Goal: Task Accomplishment & Management: Complete application form

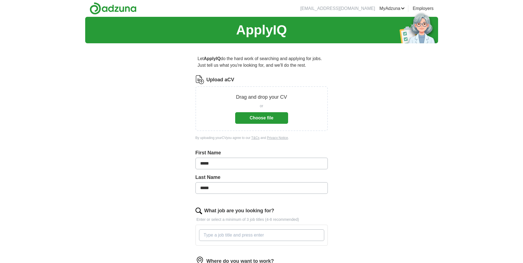
click at [258, 117] on button "Choose file" at bounding box center [261, 118] width 53 height 12
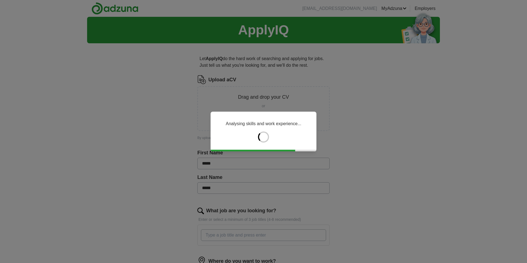
click at [237, 112] on button "Choose file" at bounding box center [263, 118] width 53 height 12
click at [199, 142] on div "Analysing skills and work experience..." at bounding box center [263, 131] width 527 height 263
click at [279, 110] on div "Analysing skills and work experience..." at bounding box center [263, 131] width 527 height 263
click at [259, 145] on div "Analysing skills and work experience..." at bounding box center [264, 132] width 106 height 40
click at [271, 164] on div "Analysing skills and work experience..." at bounding box center [263, 131] width 527 height 263
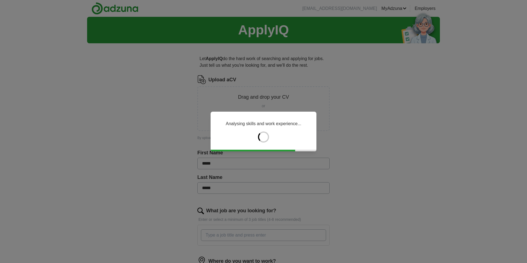
click at [239, 186] on div "Analysing skills and work experience..." at bounding box center [263, 131] width 527 height 263
click at [225, 239] on div "Analysing skills and work experience..." at bounding box center [263, 131] width 527 height 263
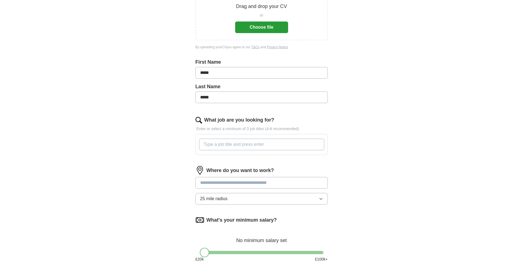
scroll to position [110, 0]
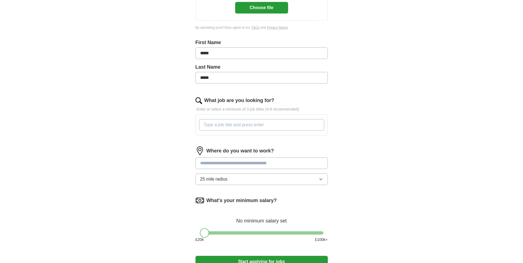
click at [321, 181] on icon "button" at bounding box center [321, 179] width 4 height 4
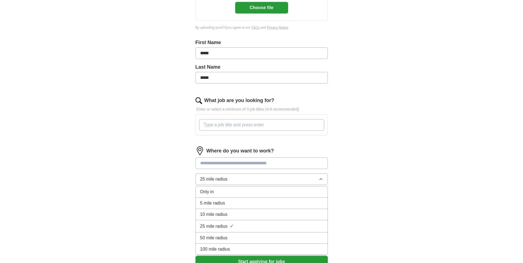
click at [227, 236] on span "50 mile radius" at bounding box center [214, 238] width 28 height 7
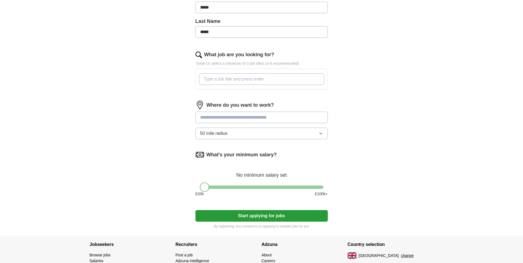
scroll to position [191, 0]
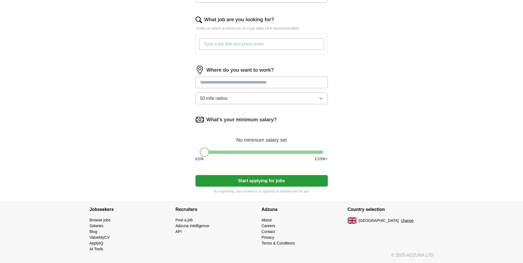
click at [231, 80] on input at bounding box center [262, 83] width 132 height 12
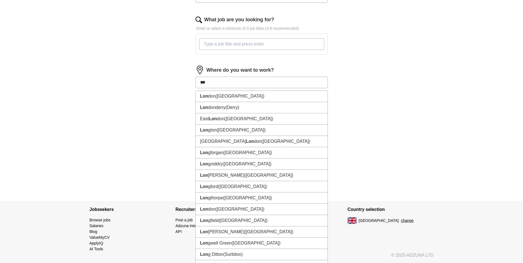
type input "****"
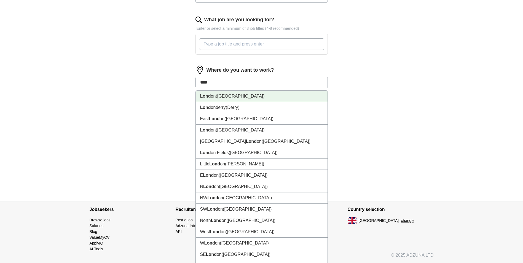
click at [224, 95] on span "(UK)" at bounding box center [240, 96] width 49 height 5
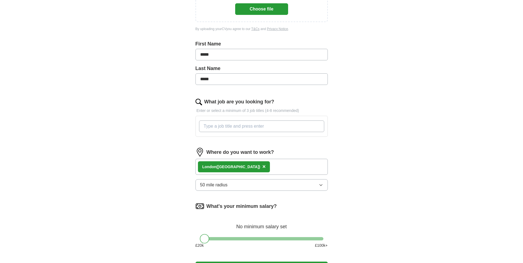
scroll to position [108, 0]
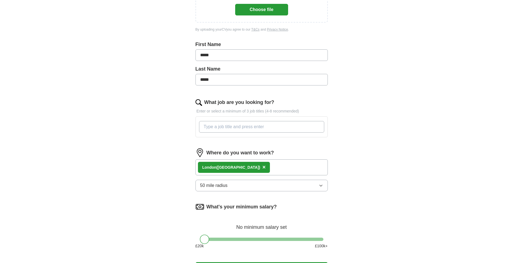
click at [215, 128] on input "What job are you looking for?" at bounding box center [261, 127] width 125 height 12
click at [218, 127] on input "any jobs driver ware house louder mate packing porter pack" at bounding box center [261, 127] width 125 height 12
click at [220, 127] on input "any jobs driver ware house louder mate packing porter pack" at bounding box center [261, 127] width 125 height 12
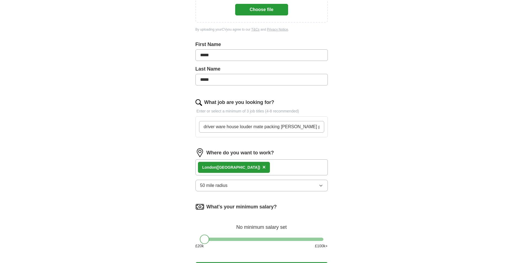
click at [317, 128] on input "driver ware house louder mate packing porter pack" at bounding box center [261, 127] width 125 height 12
click at [216, 127] on input "driver ware house louder mate packing porter packer" at bounding box center [261, 127] width 125 height 12
click at [158, 166] on div "ApplyIQ Let ApplyIQ do the hard work of searching and applying for jobs. Just t…" at bounding box center [261, 98] width 353 height 380
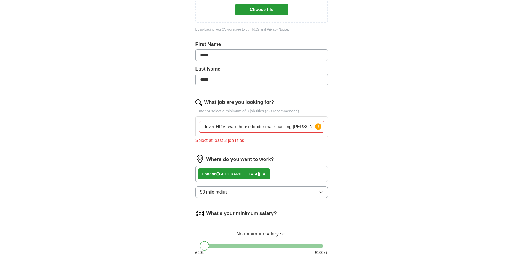
click at [158, 166] on div "ApplyIQ Let ApplyIQ do the hard work of searching and applying for jobs. Just t…" at bounding box center [261, 101] width 353 height 387
click at [325, 129] on div "driver HGV ware house louder mate packing porter packer Press return to add tit…" at bounding box center [261, 127] width 127 height 16
click at [218, 140] on div "Select at least 3 job titles" at bounding box center [262, 140] width 132 height 7
click at [205, 128] on input "driver HGV ware house louder mate packing porter packer" at bounding box center [261, 127] width 125 height 12
click at [322, 127] on icon at bounding box center [318, 127] width 8 height 8
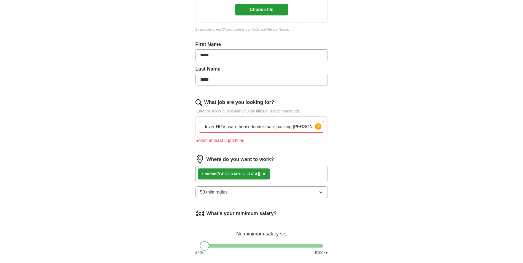
click at [228, 129] on input "driver HGV ware house louder mate packing porter packer" at bounding box center [261, 127] width 125 height 12
type input "driver hgv ware house louder mate packing porter packer"
click at [152, 140] on div "ApplyIQ Let ApplyIQ do the hard work of searching and applying for jobs. Just t…" at bounding box center [261, 101] width 353 height 387
click at [315, 127] on circle at bounding box center [318, 126] width 6 height 6
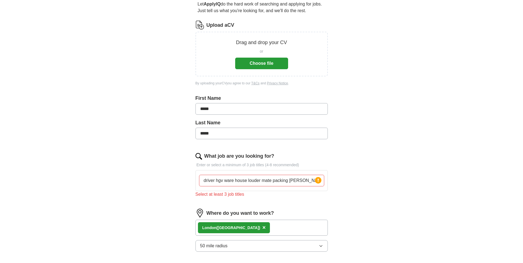
scroll to position [53, 0]
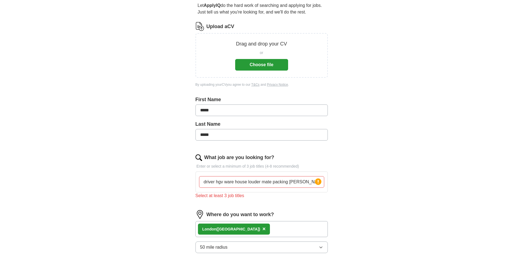
click at [265, 65] on button "Choose file" at bounding box center [261, 65] width 53 height 12
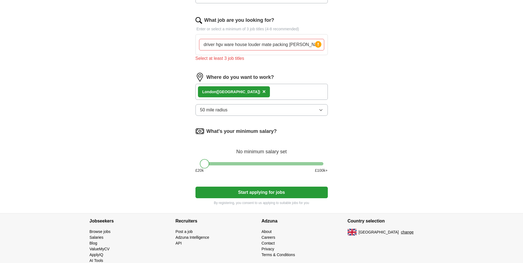
scroll to position [191, 0]
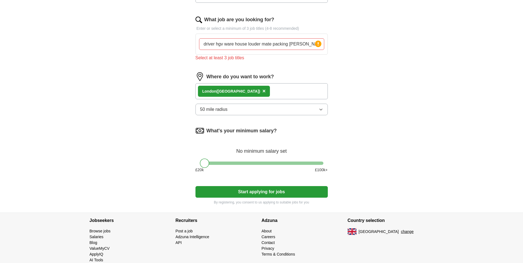
click at [254, 195] on button "Start applying for jobs" at bounding box center [262, 192] width 132 height 12
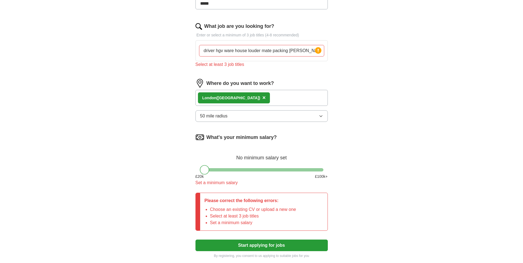
scroll to position [198, 0]
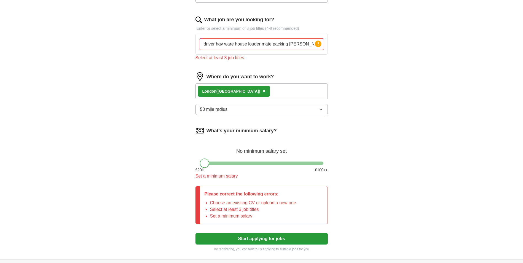
click at [225, 215] on li "Set a minimum salary" at bounding box center [253, 216] width 86 height 7
click at [260, 206] on li "Choose an existing CV or upload a new one" at bounding box center [253, 203] width 86 height 7
click at [205, 176] on div "Set a minimum salary" at bounding box center [262, 176] width 132 height 7
drag, startPoint x: 206, startPoint y: 157, endPoint x: 202, endPoint y: 169, distance: 12.8
click at [205, 162] on div "What's your minimum salary? No minimum salary set £ 20 k £ 100 k+ Set a minimum…" at bounding box center [262, 155] width 132 height 58
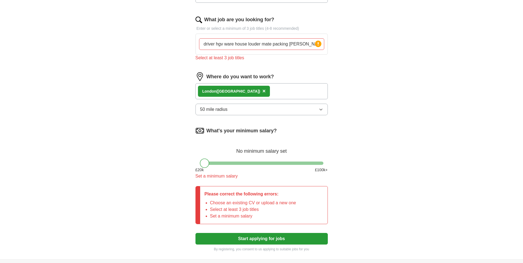
click at [203, 169] on span "£ 20 k" at bounding box center [200, 170] width 8 height 6
click at [321, 169] on span "£ 100 k+" at bounding box center [321, 170] width 13 height 6
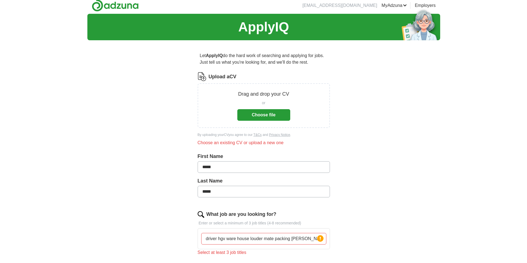
scroll to position [0, 0]
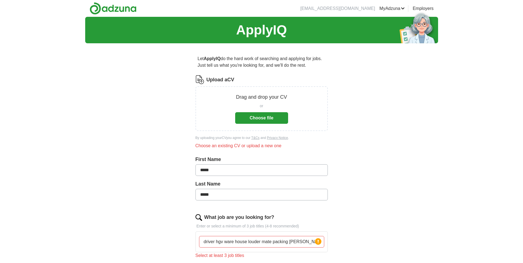
click at [217, 79] on label "Upload a CV" at bounding box center [221, 79] width 28 height 7
click at [0, 0] on input "Upload a CV" at bounding box center [0, 0] width 0 height 0
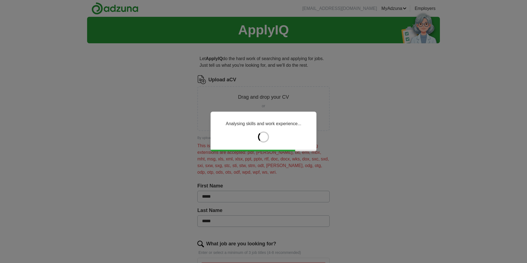
click at [122, 135] on div "Analysing skills and work experience..." at bounding box center [263, 131] width 527 height 263
click at [177, 181] on div "Analysing skills and work experience..." at bounding box center [263, 131] width 527 height 263
click at [230, 196] on div "Analysing skills and work experience..." at bounding box center [263, 131] width 527 height 263
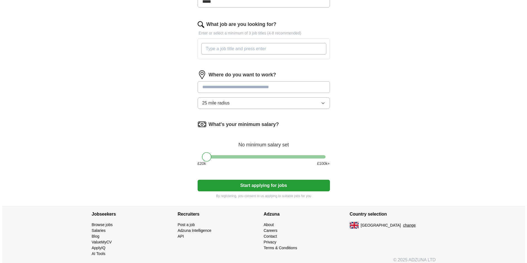
scroll to position [191, 0]
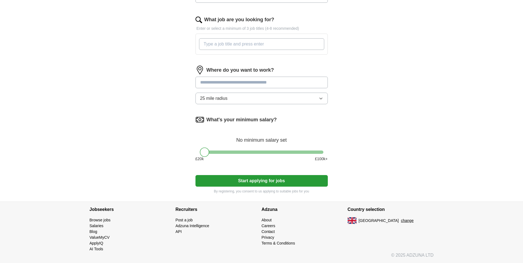
click at [401, 220] on button "change" at bounding box center [407, 221] width 13 height 6
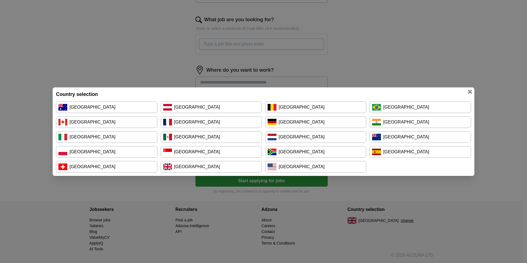
click at [223, 169] on link "[GEOGRAPHIC_DATA]" at bounding box center [211, 167] width 101 height 12
